Goal: Transaction & Acquisition: Purchase product/service

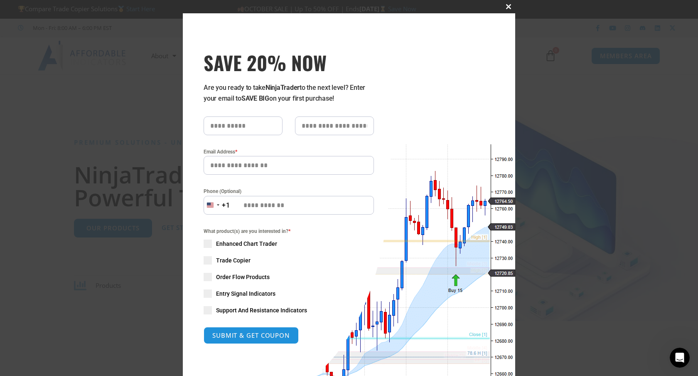
click at [507, 6] on span "SAVE 20% NOW popup" at bounding box center [508, 6] width 13 height 5
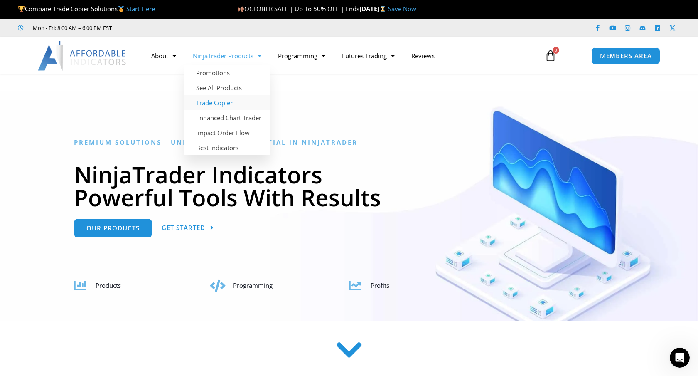
click at [217, 105] on link "Trade Copier" at bounding box center [227, 102] width 85 height 15
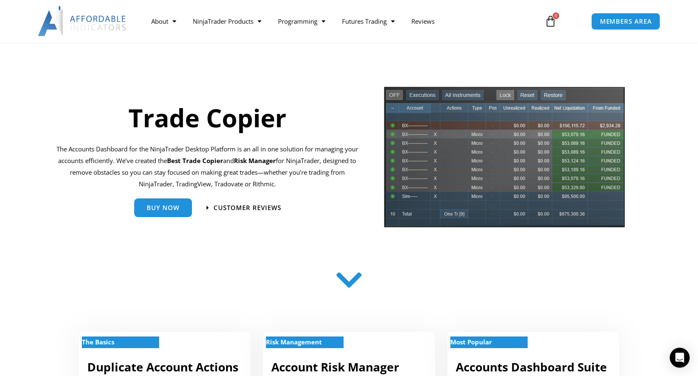
scroll to position [25, 0]
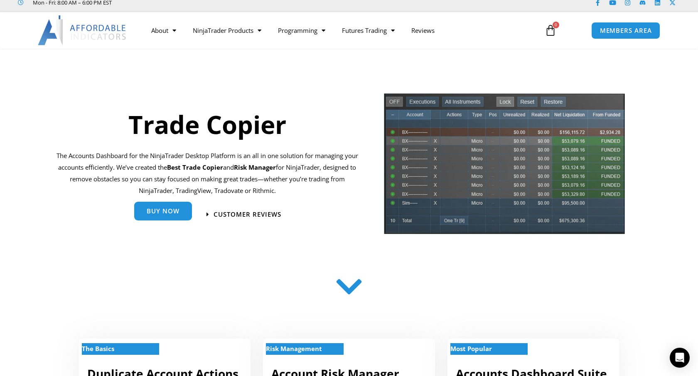
click at [185, 215] on link "Buy Now" at bounding box center [163, 211] width 58 height 19
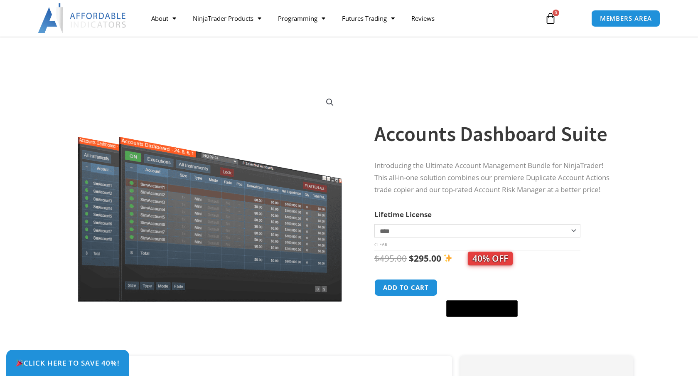
scroll to position [69, 0]
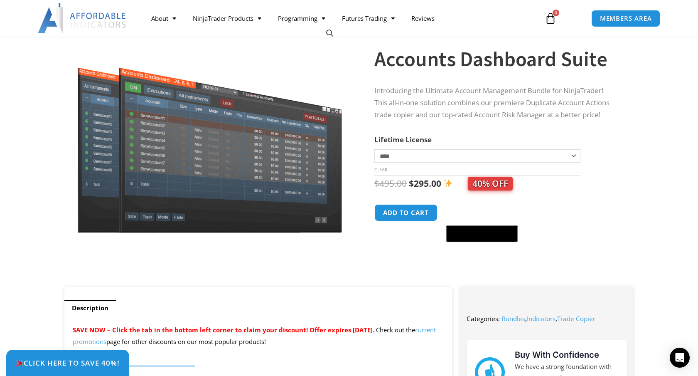
click at [577, 158] on select "**********" at bounding box center [478, 155] width 206 height 13
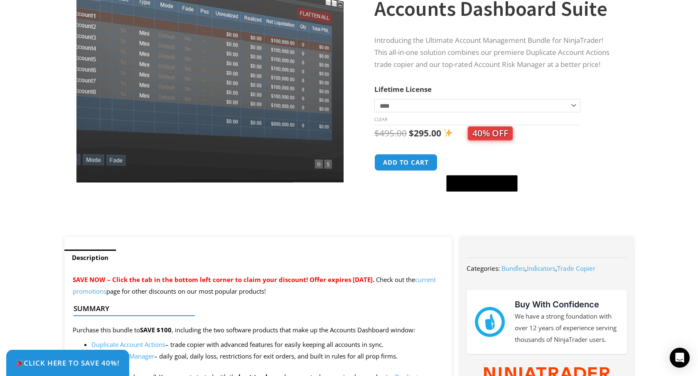
scroll to position [0, 0]
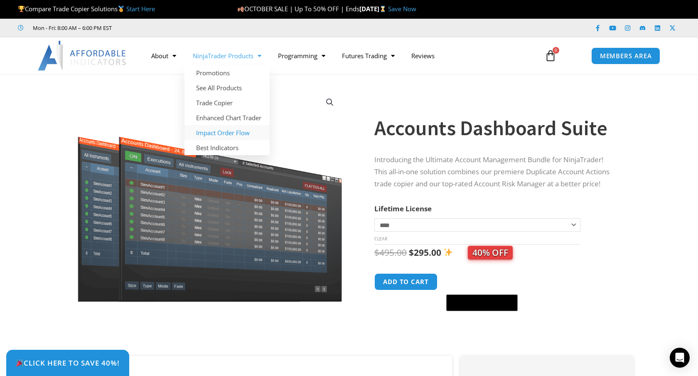
click at [233, 134] on link "Impact Order Flow" at bounding box center [227, 132] width 85 height 15
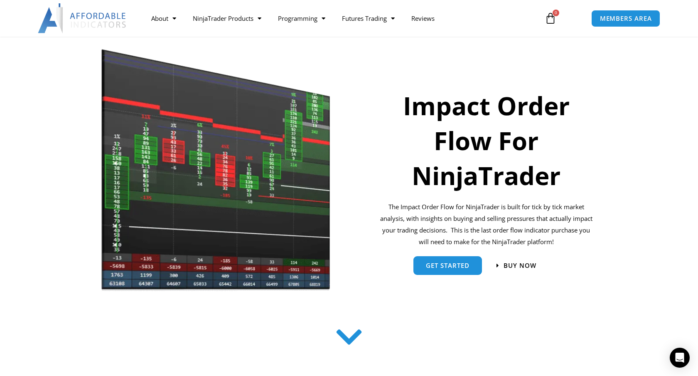
scroll to position [89, 0]
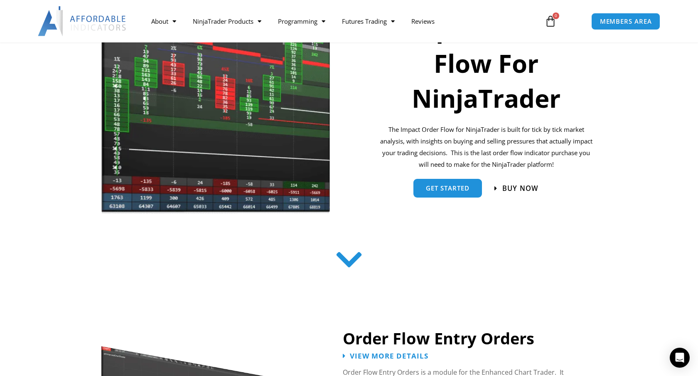
click at [509, 191] on span "Buy now" at bounding box center [521, 188] width 36 height 7
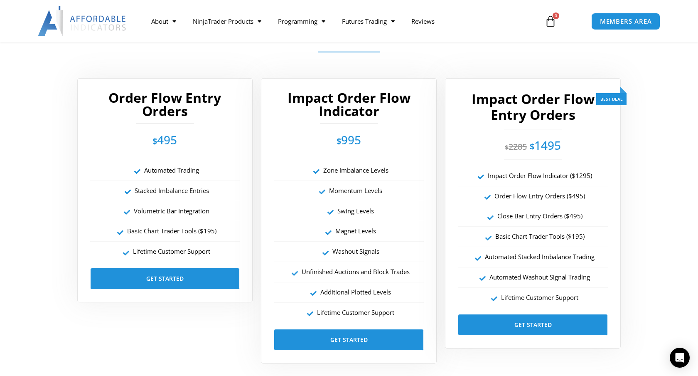
scroll to position [1472, 0]
